Goal: Transaction & Acquisition: Download file/media

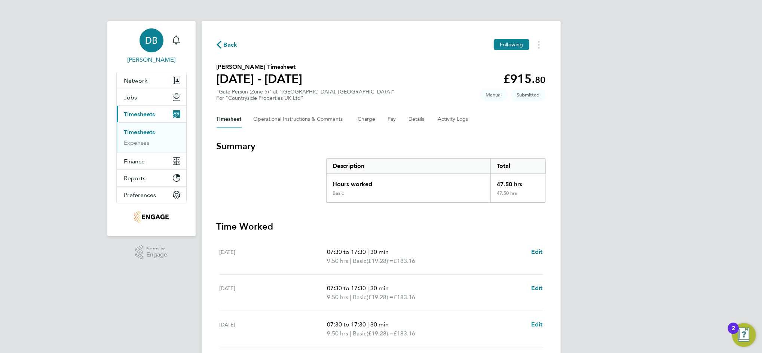
click at [153, 49] on div "DB" at bounding box center [152, 40] width 24 height 24
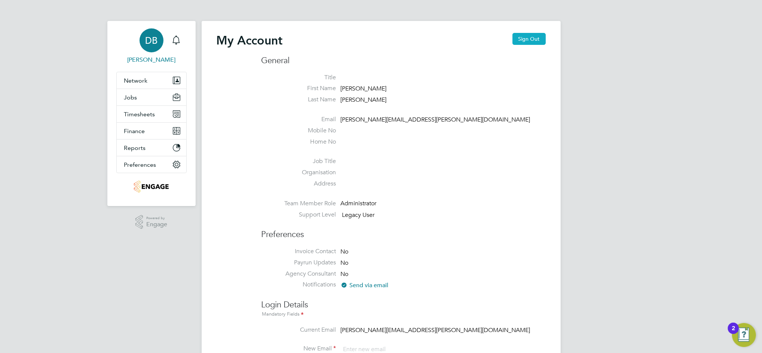
click at [526, 35] on button "Sign Out" at bounding box center [528, 39] width 33 height 12
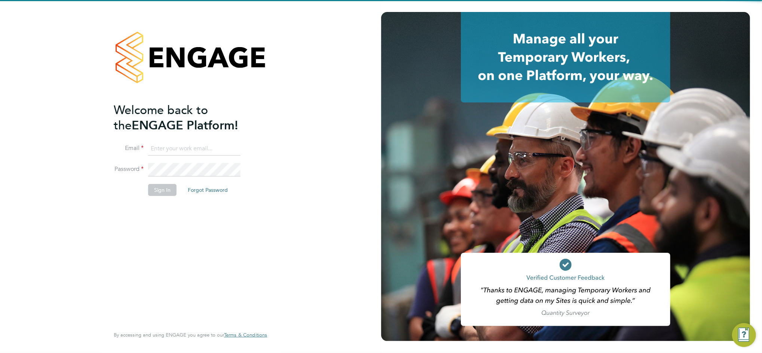
type input "daniel.bassett@thornbaker.co.uk"
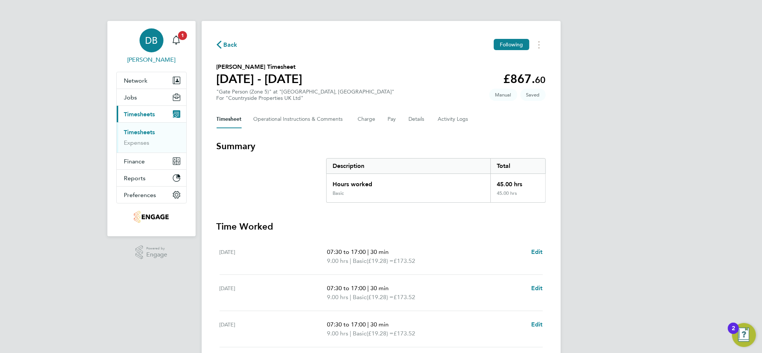
click at [156, 49] on div "DB" at bounding box center [152, 40] width 24 height 24
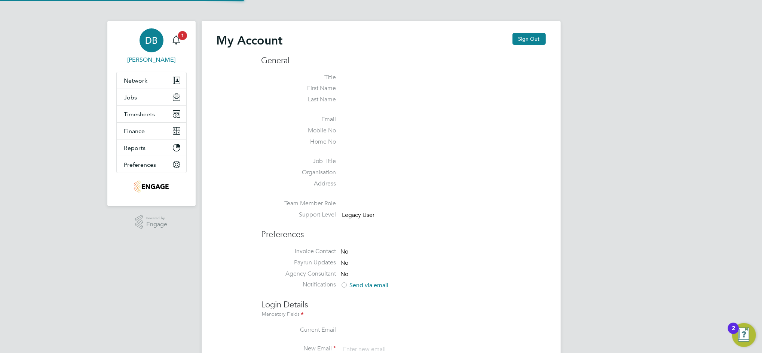
type input "[PERSON_NAME][EMAIL_ADDRESS][PERSON_NAME][DOMAIN_NAME]"
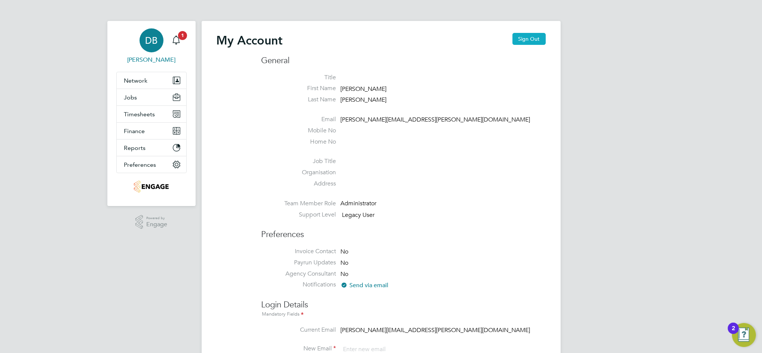
click at [537, 38] on button "Sign Out" at bounding box center [528, 39] width 33 height 12
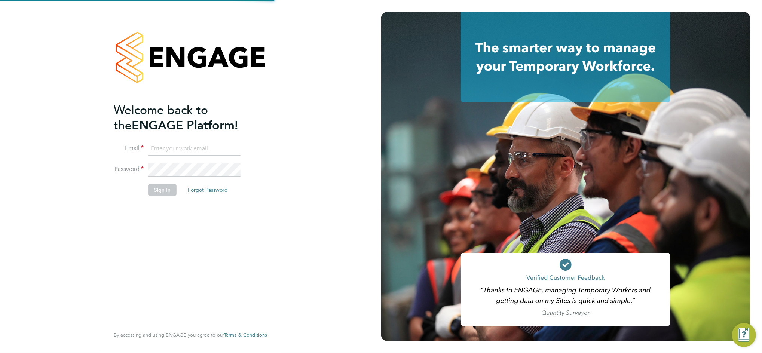
type input "[PERSON_NAME][EMAIL_ADDRESS][PERSON_NAME][DOMAIN_NAME]"
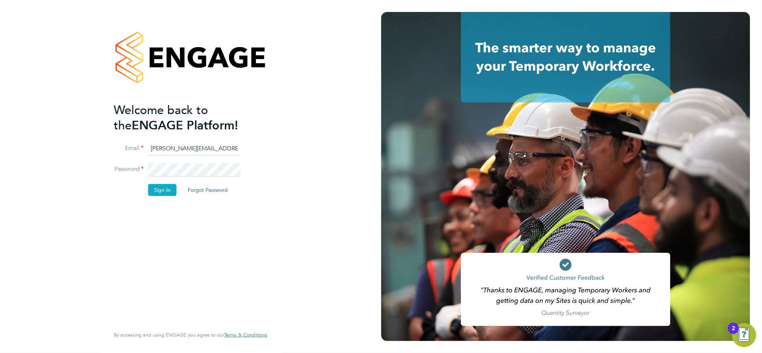
click at [166, 189] on button "Sign In" at bounding box center [162, 190] width 28 height 12
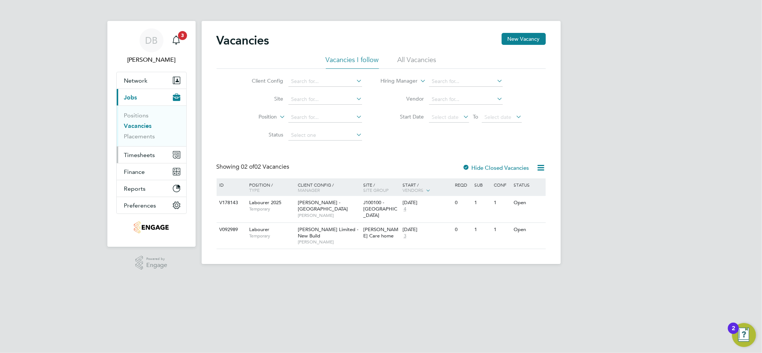
click at [135, 157] on span "Timesheets" at bounding box center [139, 155] width 31 height 7
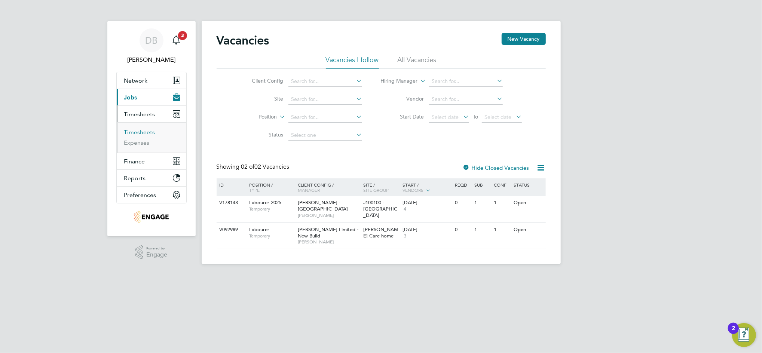
click at [145, 132] on link "Timesheets" at bounding box center [139, 132] width 31 height 7
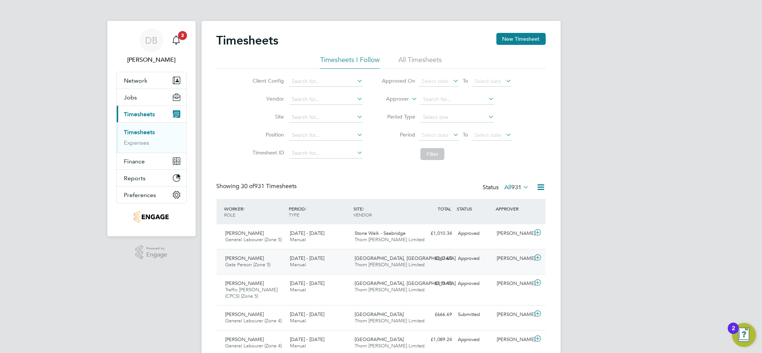
click at [508, 262] on div "Chris Dickerson" at bounding box center [513, 259] width 39 height 12
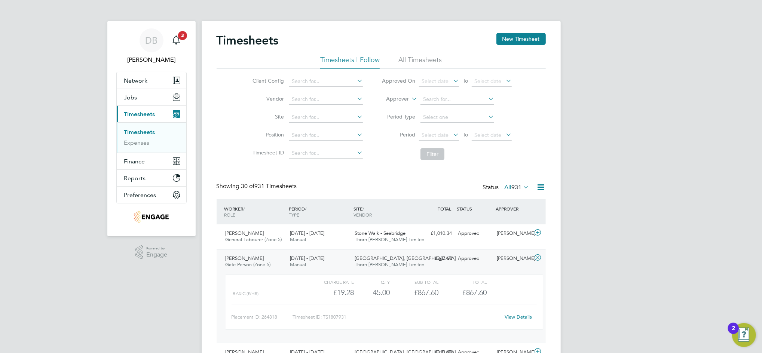
click at [519, 317] on link "View Details" at bounding box center [518, 317] width 27 height 6
drag, startPoint x: 153, startPoint y: 38, endPoint x: 163, endPoint y: 40, distance: 10.6
click at [154, 39] on span "DB" at bounding box center [151, 41] width 12 height 10
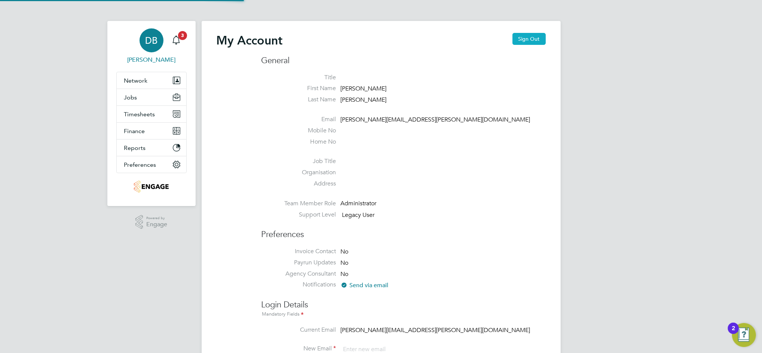
type input "[PERSON_NAME][EMAIL_ADDRESS][PERSON_NAME][DOMAIN_NAME]"
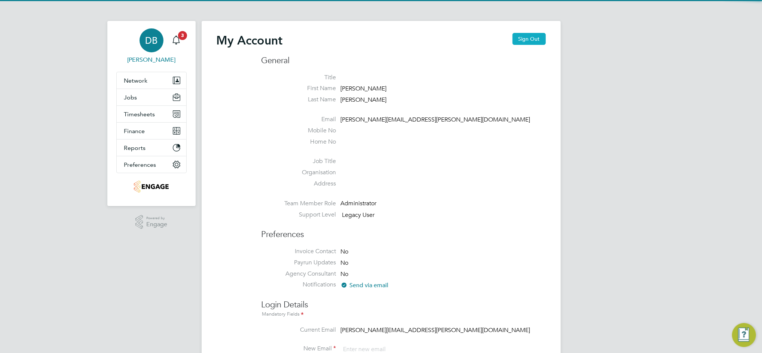
click at [521, 40] on button "Sign Out" at bounding box center [528, 39] width 33 height 12
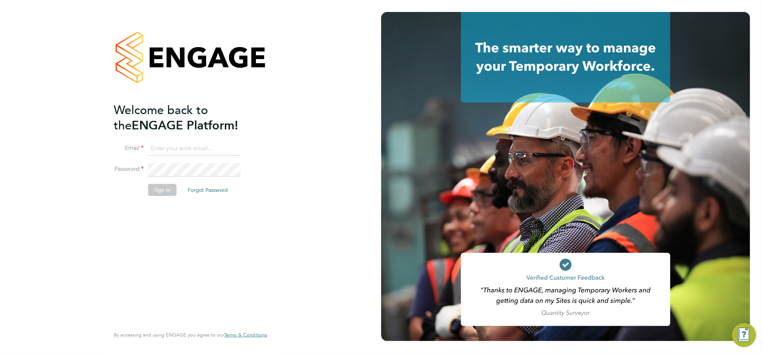
type input "[PERSON_NAME][EMAIL_ADDRESS][PERSON_NAME][DOMAIN_NAME]"
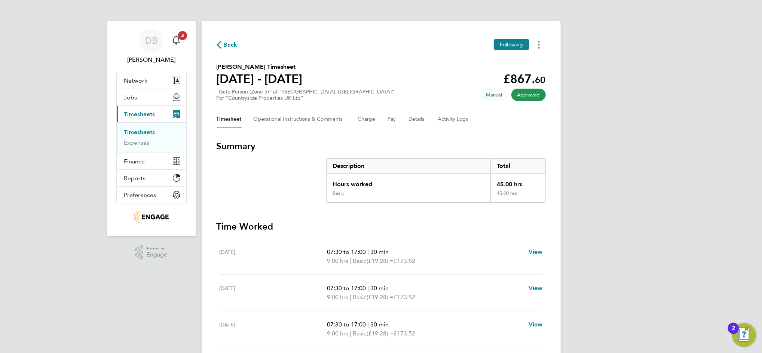
click at [540, 43] on button "Timesheets Menu" at bounding box center [538, 45] width 13 height 12
click at [486, 61] on link "Download timesheet" at bounding box center [501, 61] width 90 height 15
